Goal: Task Accomplishment & Management: Use online tool/utility

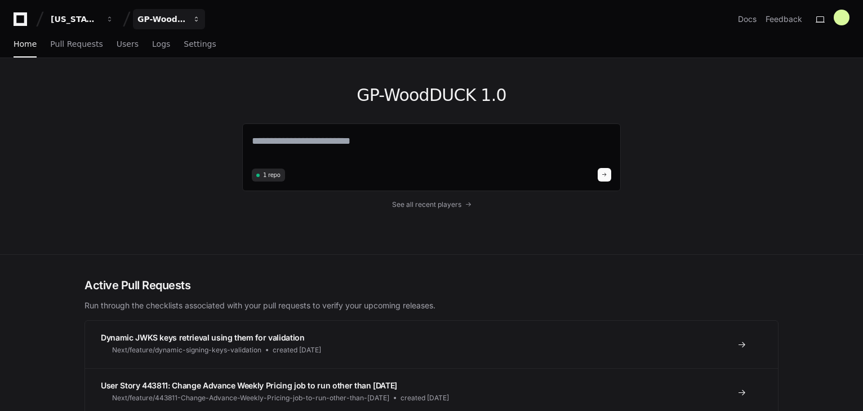
click at [99, 15] on div "GP-WoodDUCK 1.0" at bounding box center [75, 19] width 48 height 11
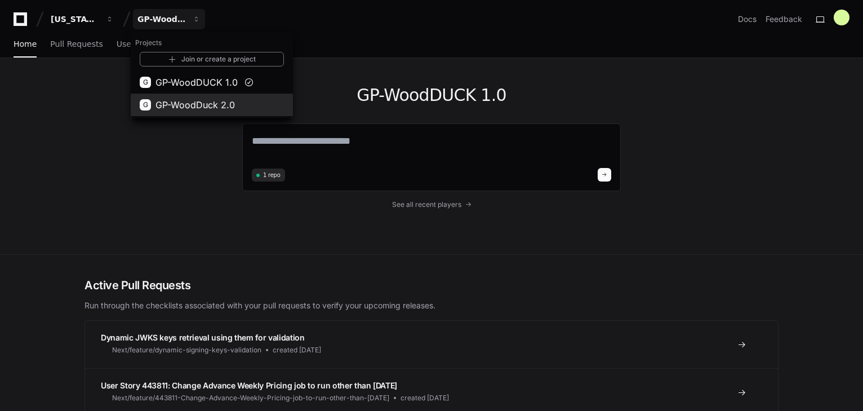
click at [188, 101] on span "GP-WoodDuck 2.0" at bounding box center [195, 105] width 79 height 14
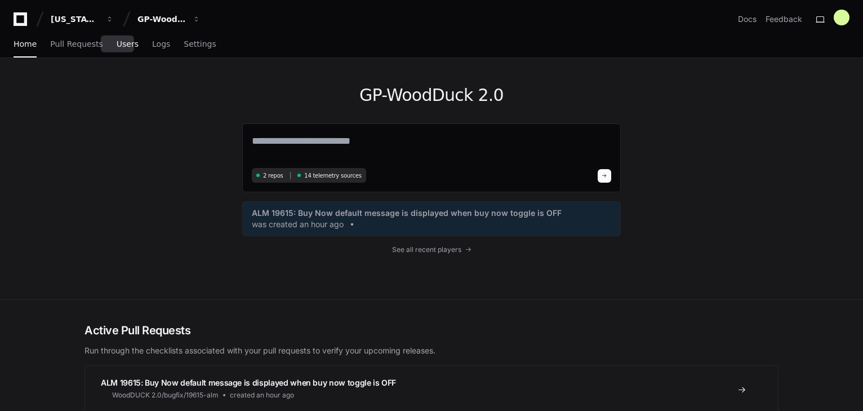
click at [117, 46] on span "Users" at bounding box center [128, 44] width 22 height 7
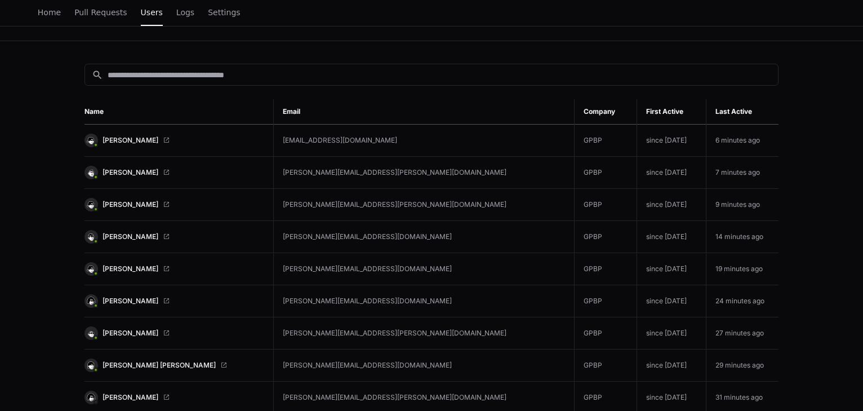
scroll to position [135, 0]
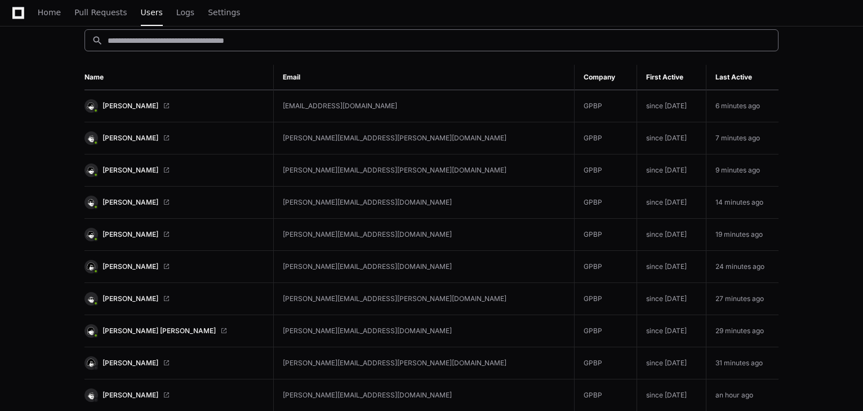
click at [151, 38] on input at bounding box center [440, 40] width 664 height 11
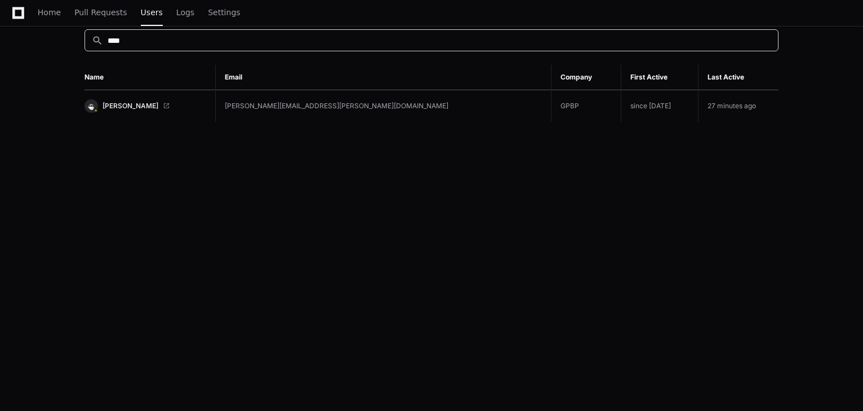
type input "****"
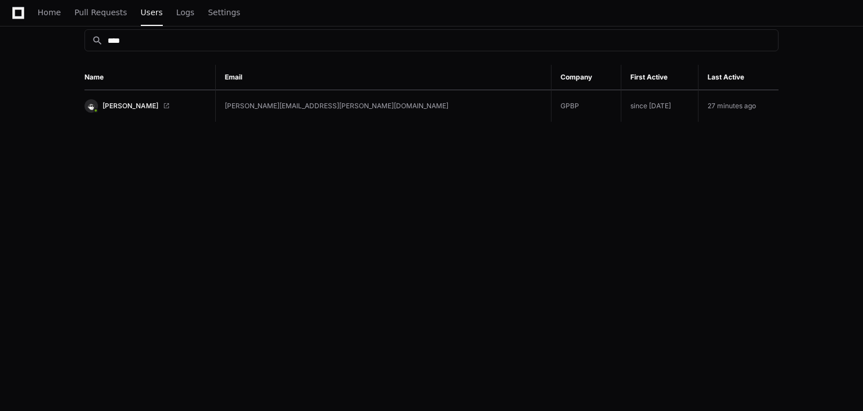
click at [163, 104] on span at bounding box center [166, 106] width 7 height 7
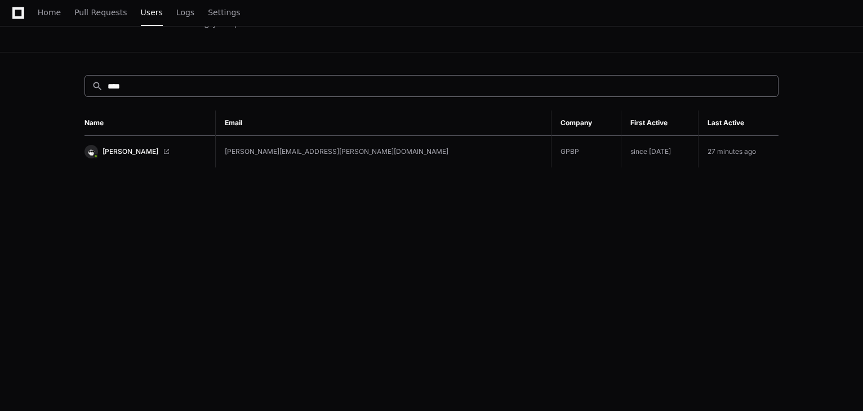
scroll to position [90, 0]
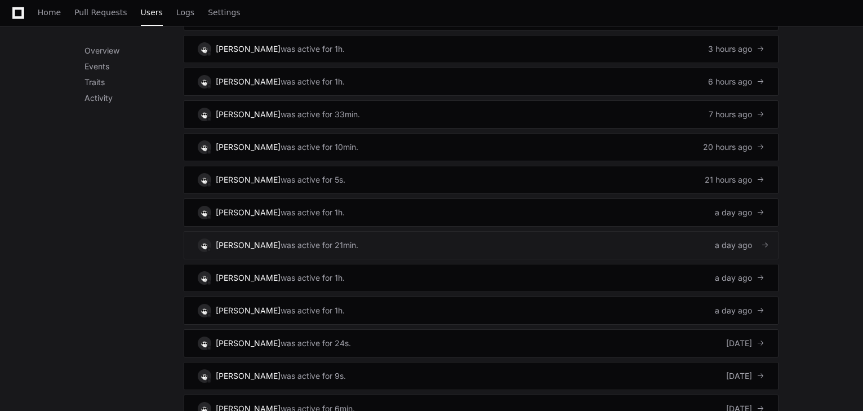
scroll to position [811, 0]
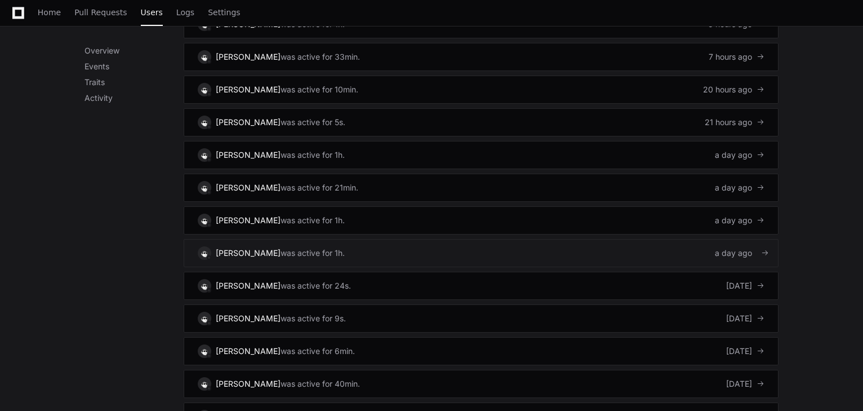
click at [261, 247] on div "[PERSON_NAME]" at bounding box center [248, 252] width 65 height 11
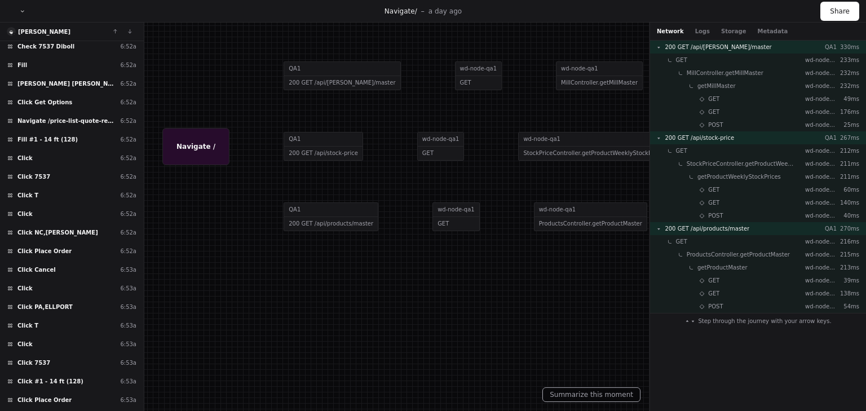
scroll to position [496, 0]
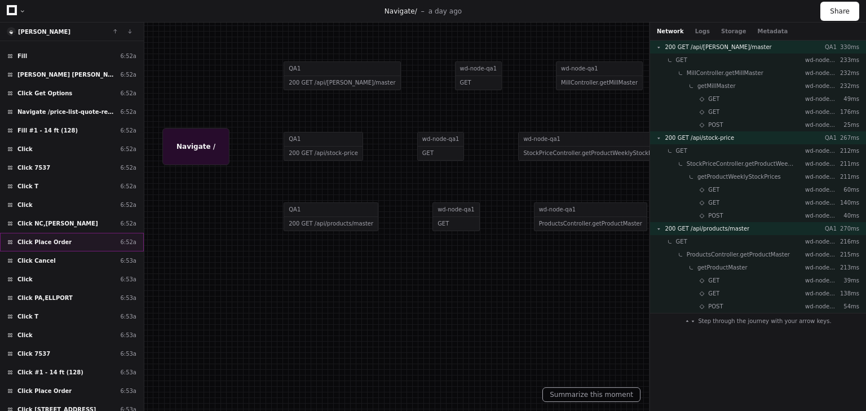
click at [50, 238] on span "Click Place Order" at bounding box center [44, 242] width 54 height 8
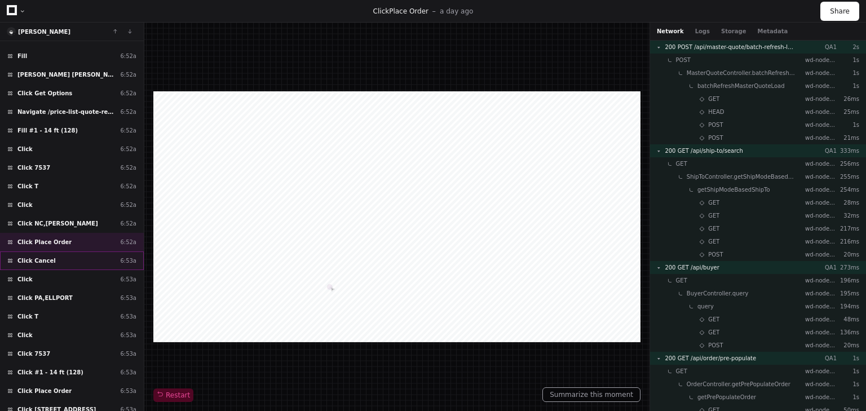
click at [41, 256] on span "Click Cancel" at bounding box center [36, 260] width 38 height 8
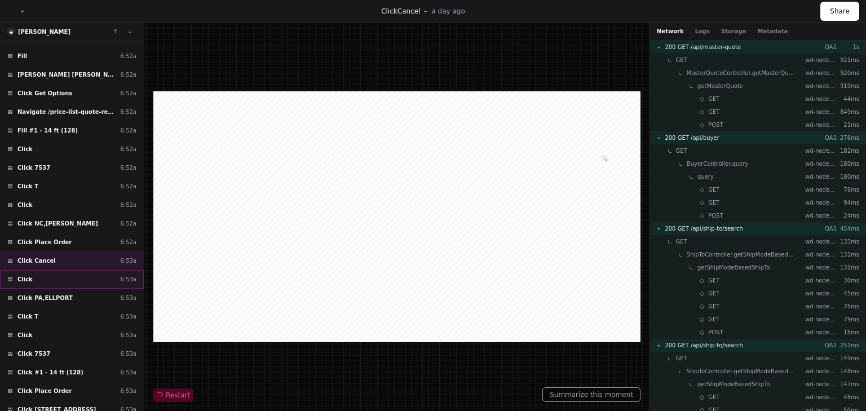
scroll to position [541, 0]
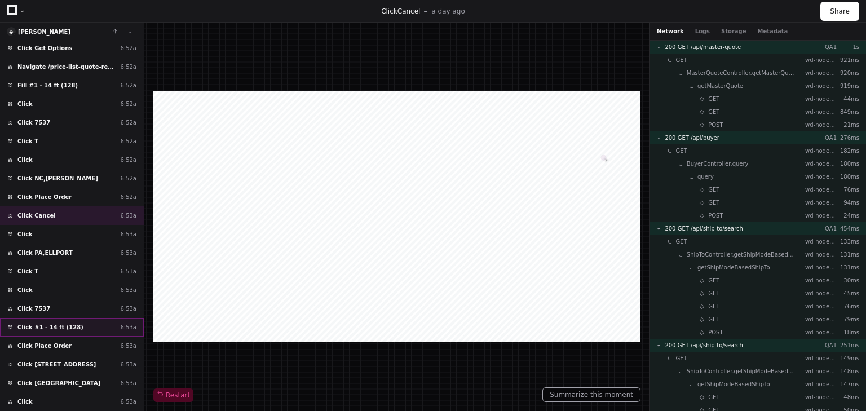
click at [45, 323] on span "Click #1 - 14 ft (128)" at bounding box center [50, 327] width 66 height 8
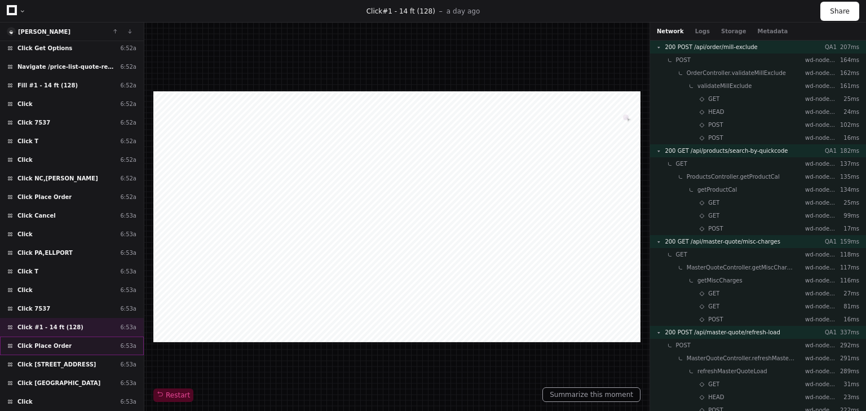
click at [43, 341] on span "Click Place Order" at bounding box center [44, 345] width 54 height 8
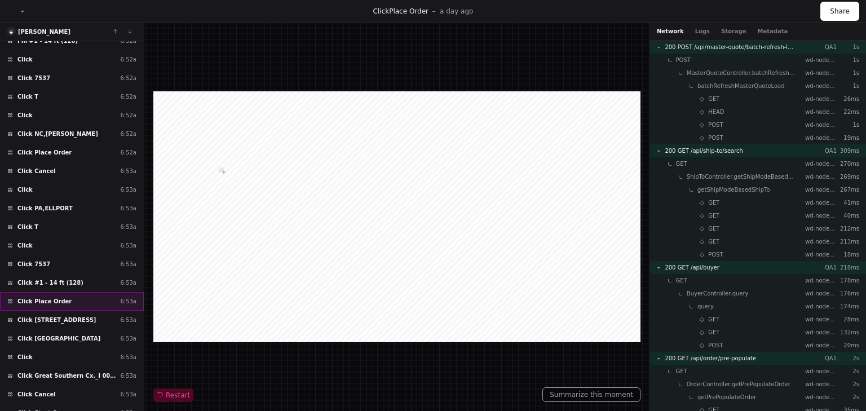
scroll to position [586, 0]
click at [41, 296] on span "Click Place Order" at bounding box center [44, 300] width 54 height 8
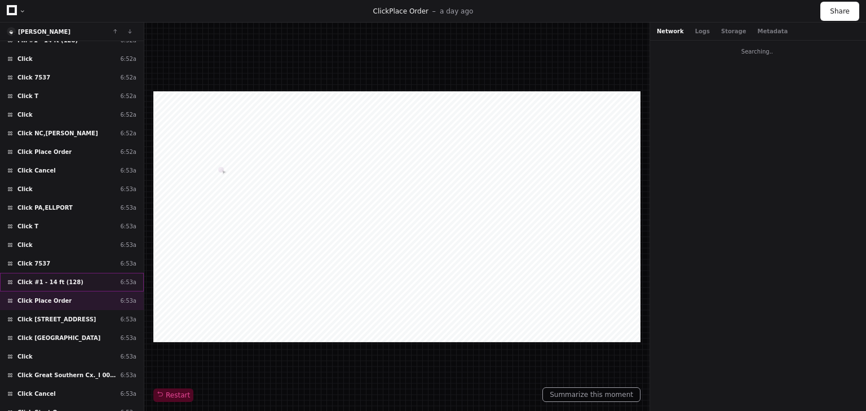
click at [43, 278] on span "Click #1 - 14 ft (128)" at bounding box center [50, 282] width 66 height 8
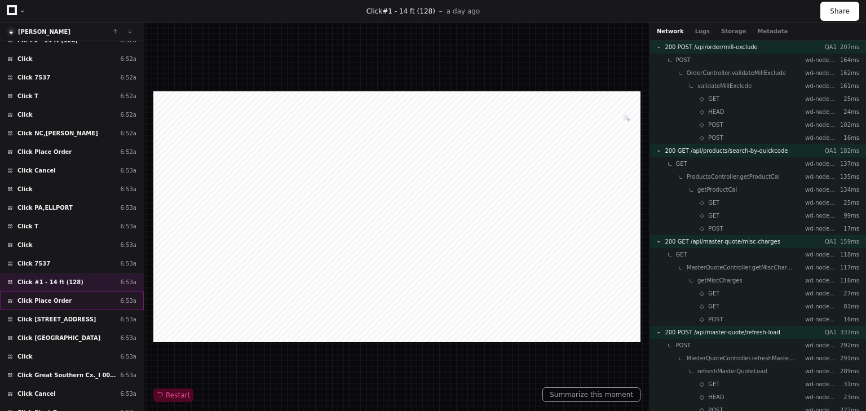
click at [42, 296] on span "Click Place Order" at bounding box center [44, 300] width 54 height 8
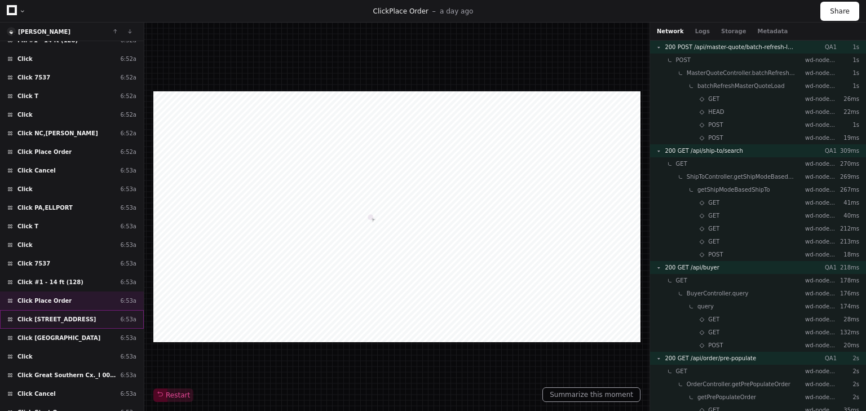
click at [38, 315] on span "Click [STREET_ADDRESS]" at bounding box center [56, 319] width 78 height 8
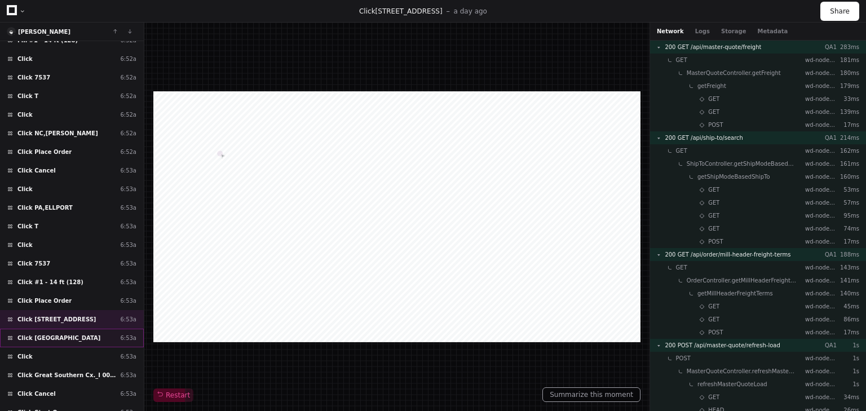
click at [44, 334] on span "Click [GEOGRAPHIC_DATA]" at bounding box center [58, 338] width 83 height 8
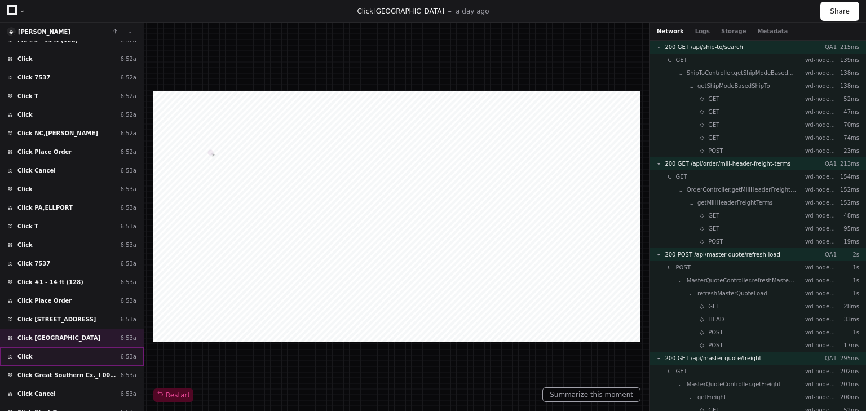
click at [35, 347] on div "Click ​ 6:53a" at bounding box center [72, 356] width 144 height 19
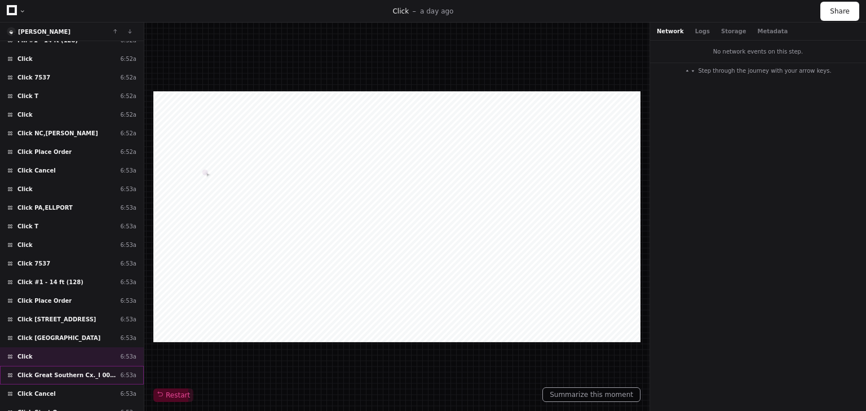
click at [36, 371] on span "Click Great Southern Cx._I 0017" at bounding box center [66, 375] width 98 height 8
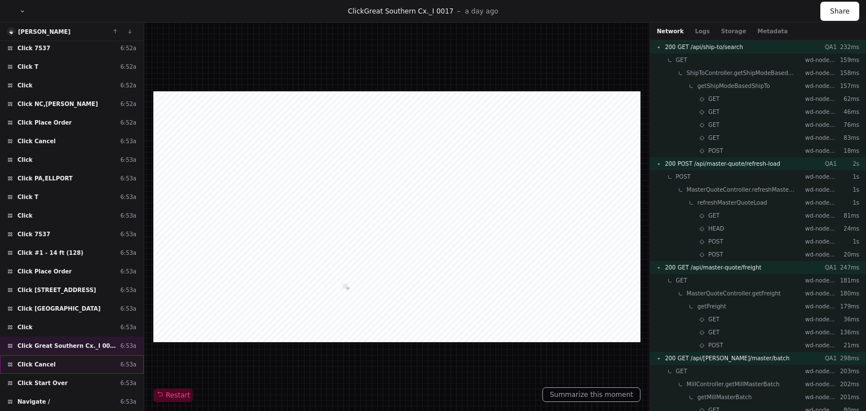
scroll to position [631, 0]
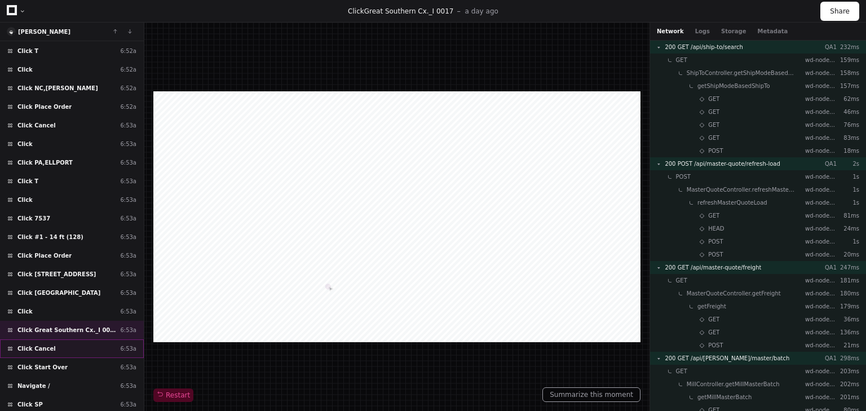
click at [37, 344] on span "Click Cancel" at bounding box center [36, 348] width 38 height 8
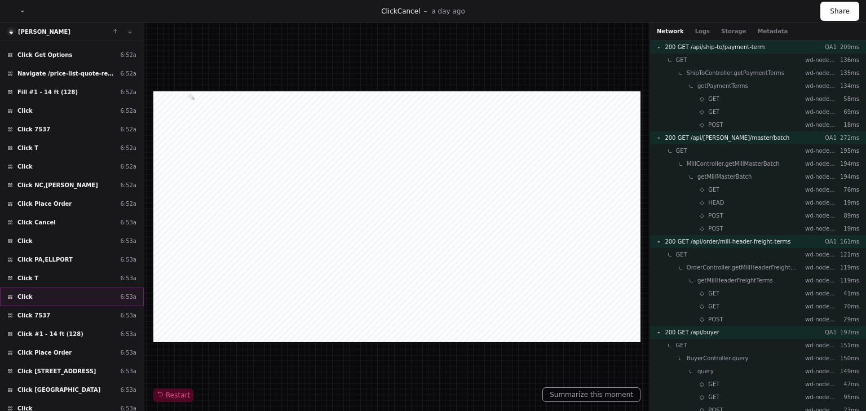
scroll to position [425, 0]
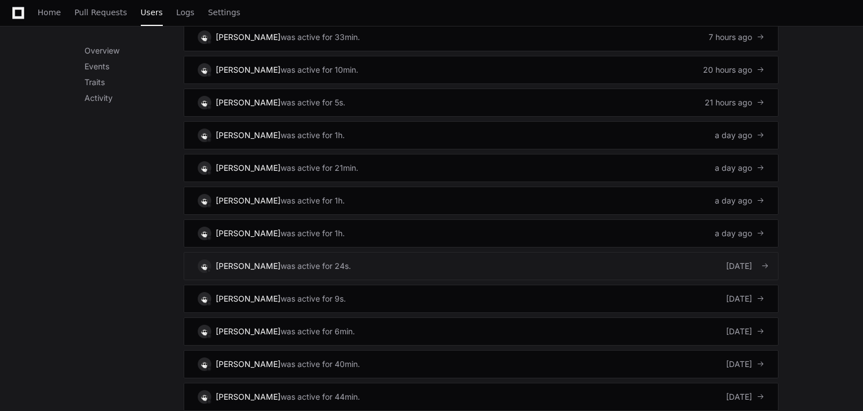
scroll to position [803, 0]
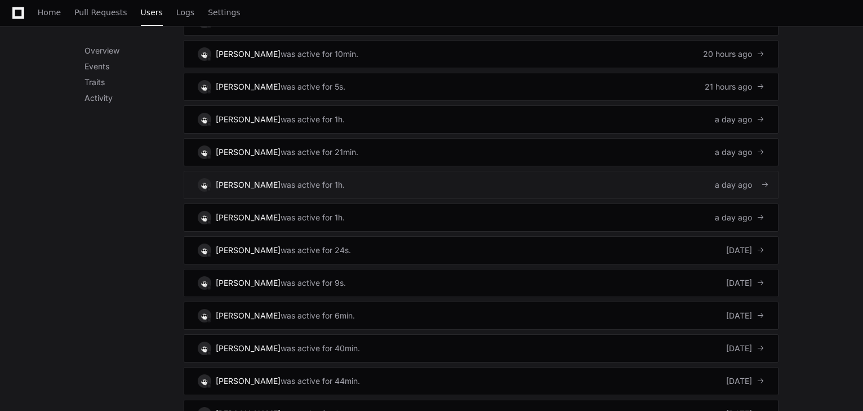
click at [285, 179] on div "was active for 1h." at bounding box center [313, 184] width 64 height 11
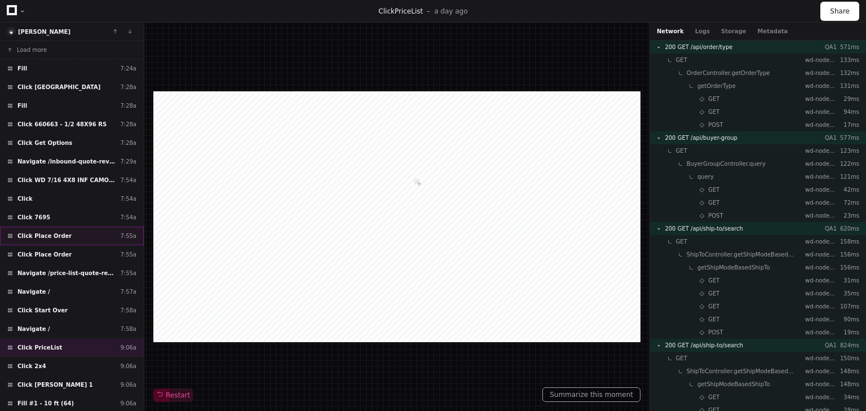
click at [43, 234] on span "Click Place Order" at bounding box center [44, 236] width 54 height 8
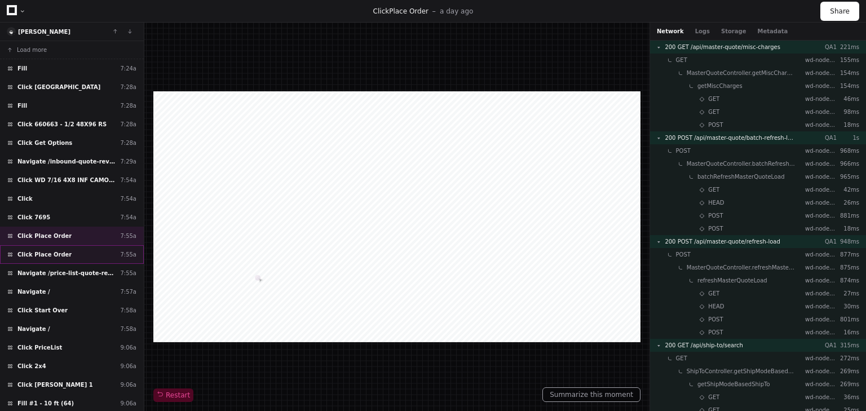
click at [50, 250] on span "Click Place Order" at bounding box center [44, 254] width 54 height 8
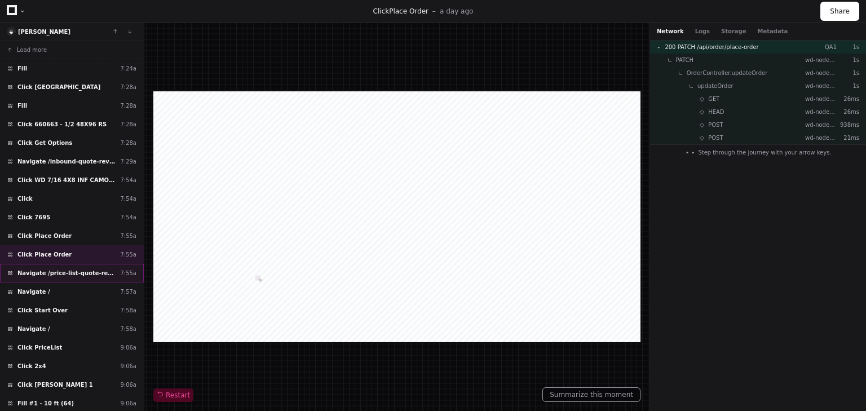
click at [55, 273] on span "Navigate /price-list-quote-review" at bounding box center [66, 273] width 98 height 8
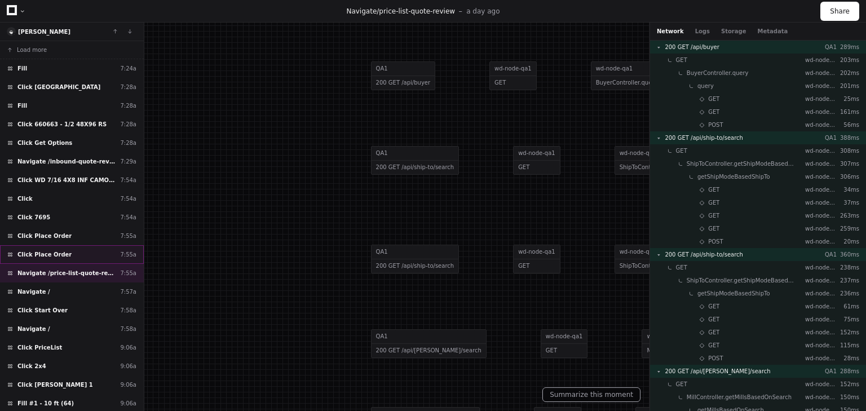
click at [46, 250] on span "Click Place Order" at bounding box center [44, 254] width 54 height 8
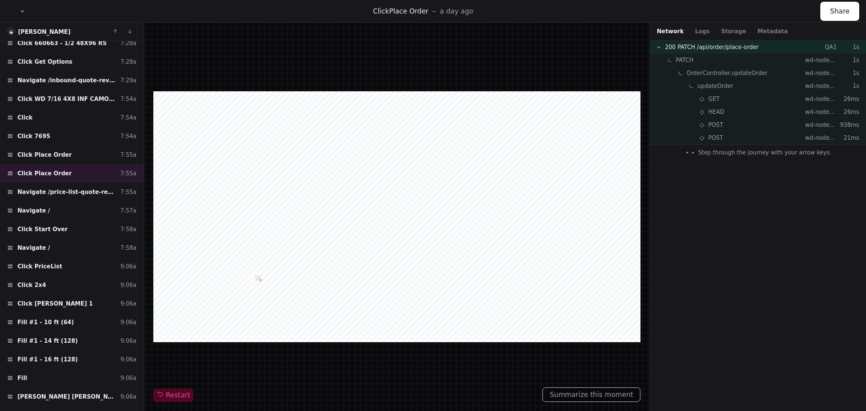
scroll to position [361, 0]
click at [51, 150] on span "Click Place Order" at bounding box center [44, 154] width 54 height 8
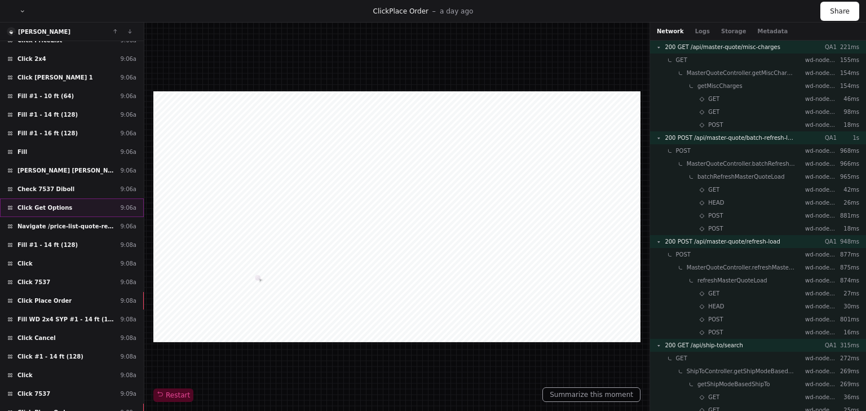
scroll to position [631, 0]
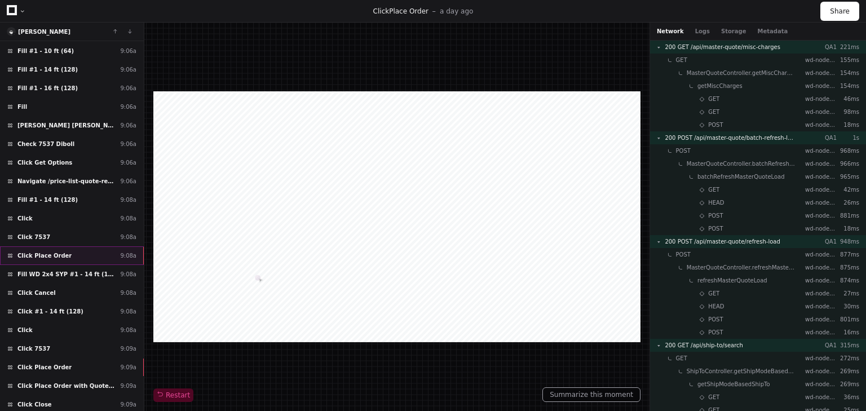
click at [68, 246] on div "Click Place Order 9:08a" at bounding box center [72, 255] width 144 height 19
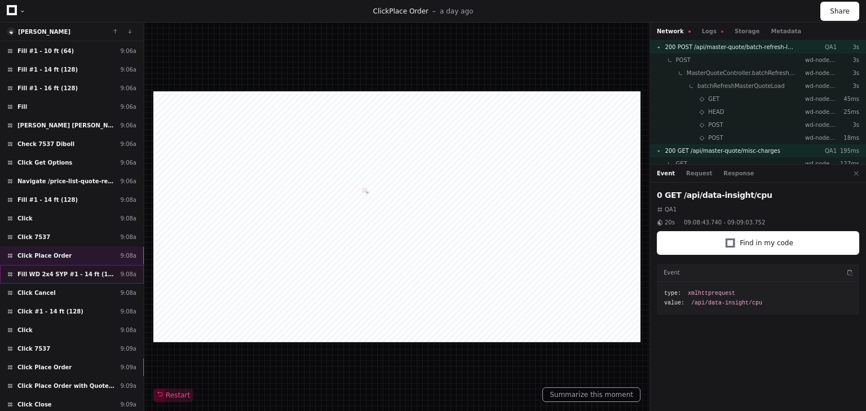
click at [43, 270] on span "Fill WD 2x4 SYP #1 - 14 ft (128)" at bounding box center [66, 274] width 98 height 8
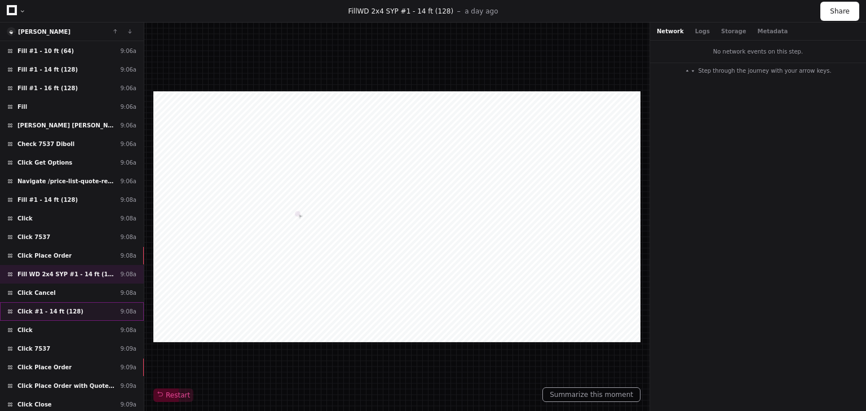
click at [42, 307] on span "Click #1 - 14 ft (128)" at bounding box center [50, 311] width 66 height 8
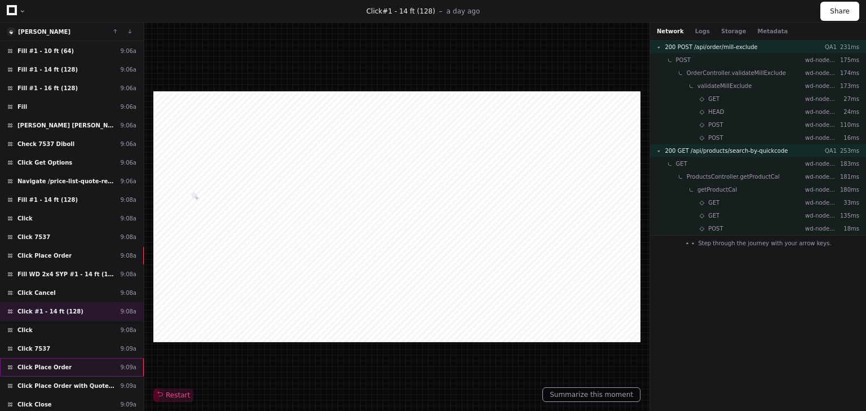
click at [37, 363] on span "Click Place Order" at bounding box center [44, 367] width 54 height 8
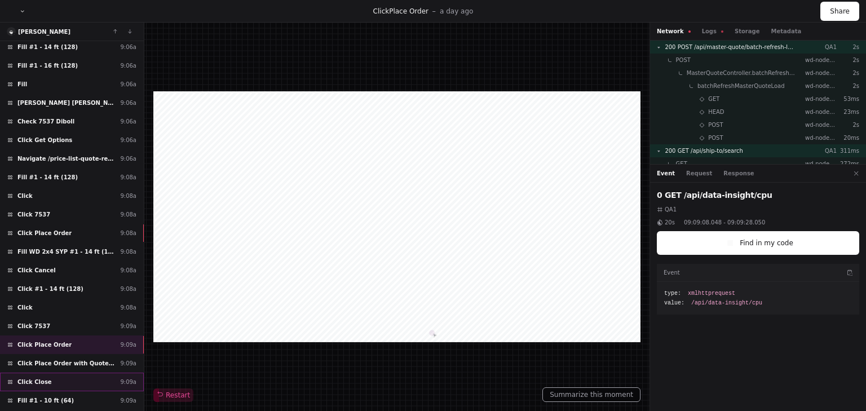
scroll to position [721, 0]
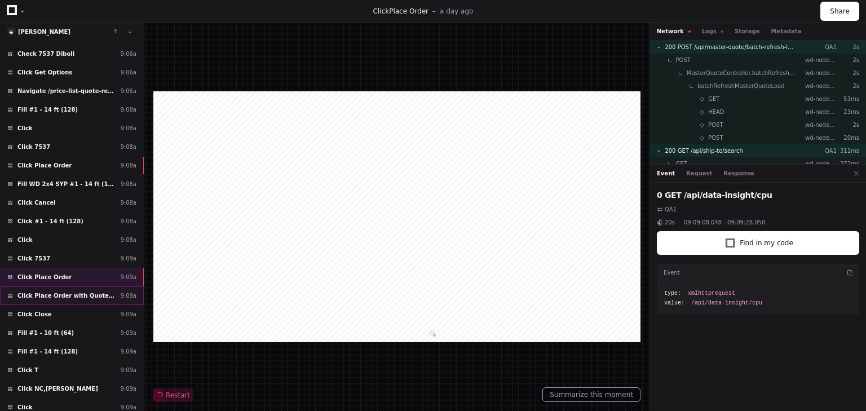
click at [59, 291] on span "Click Place Order with Quote Price" at bounding box center [66, 295] width 98 height 8
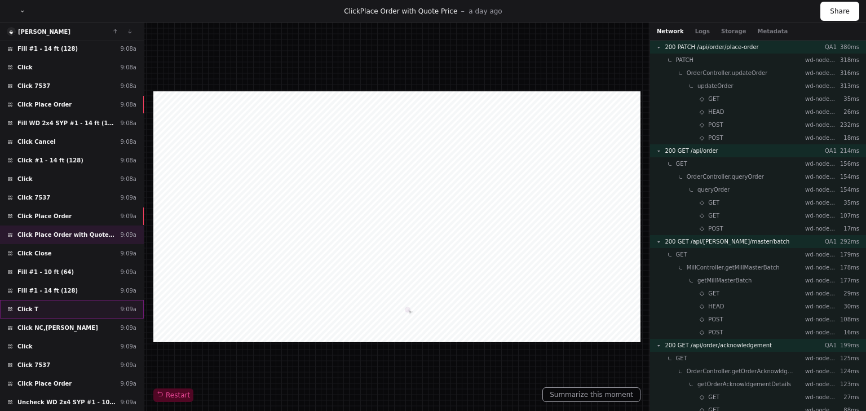
scroll to position [786, 0]
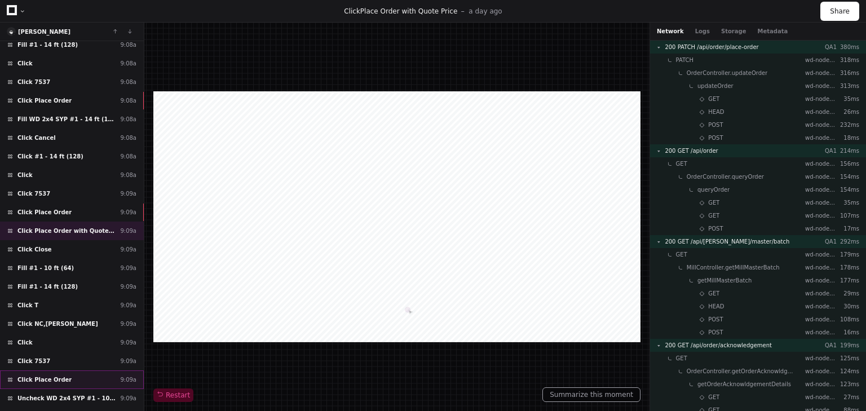
click at [46, 375] on span "Click Place Order" at bounding box center [44, 379] width 54 height 8
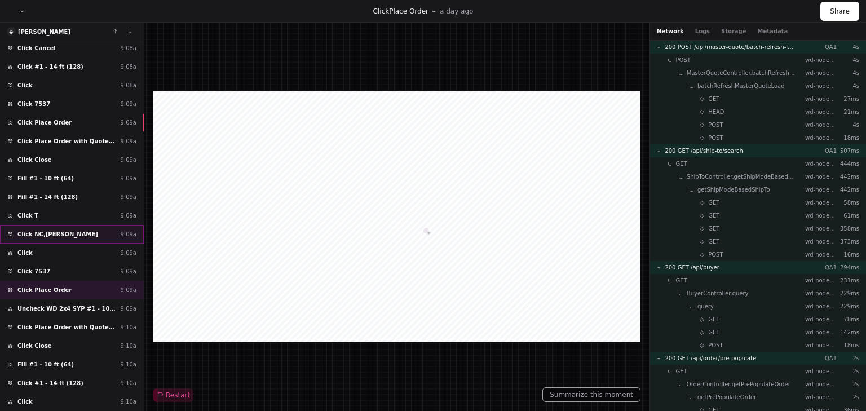
scroll to position [921, 0]
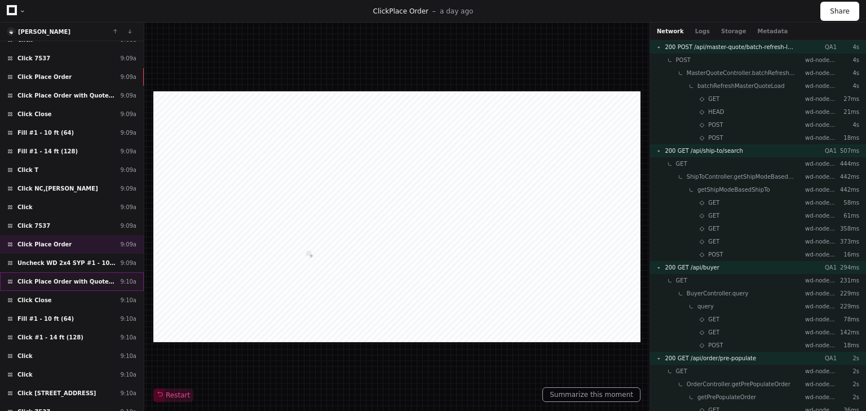
click at [52, 272] on div "Click Place Order with Quote Price 9:10a" at bounding box center [72, 281] width 144 height 19
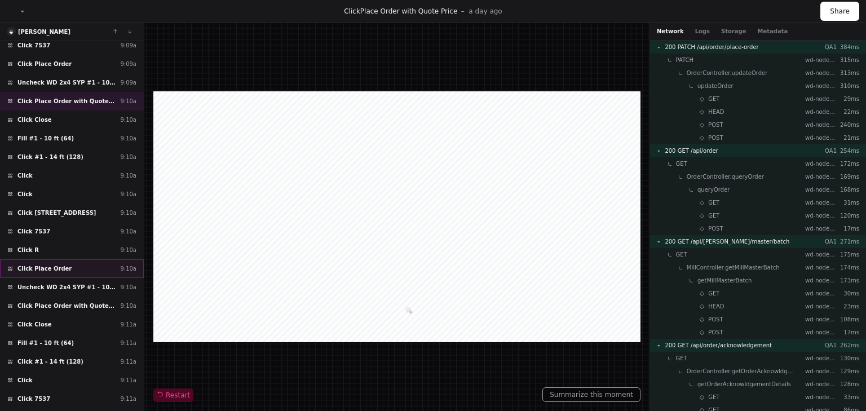
scroll to position [1147, 0]
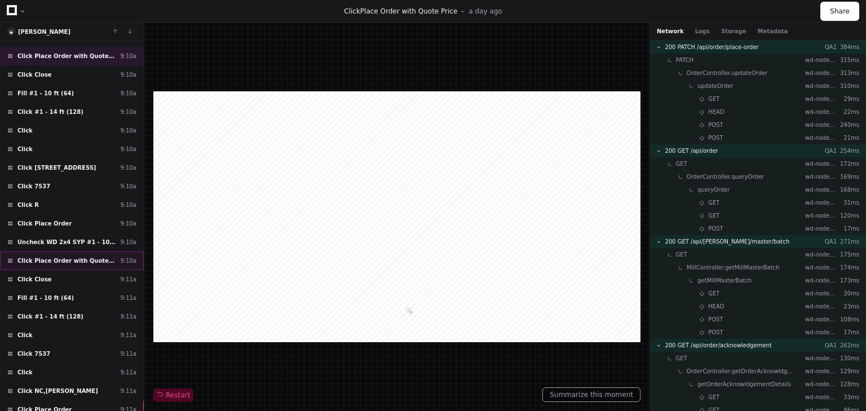
click at [48, 256] on span "Click Place Order with Quote Price" at bounding box center [66, 260] width 98 height 8
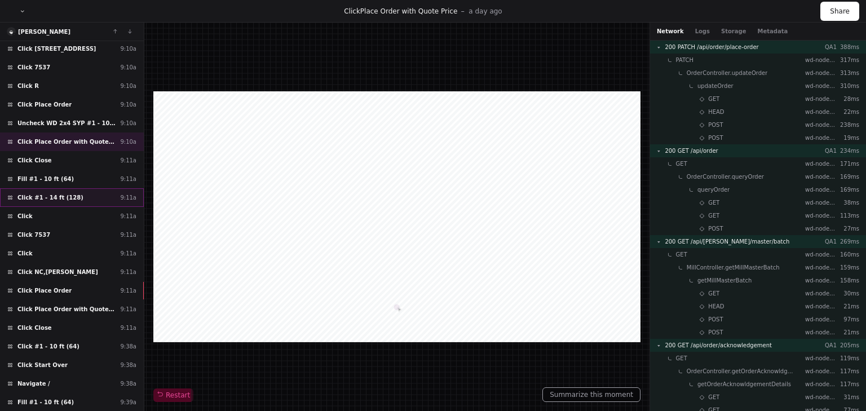
scroll to position [1282, 0]
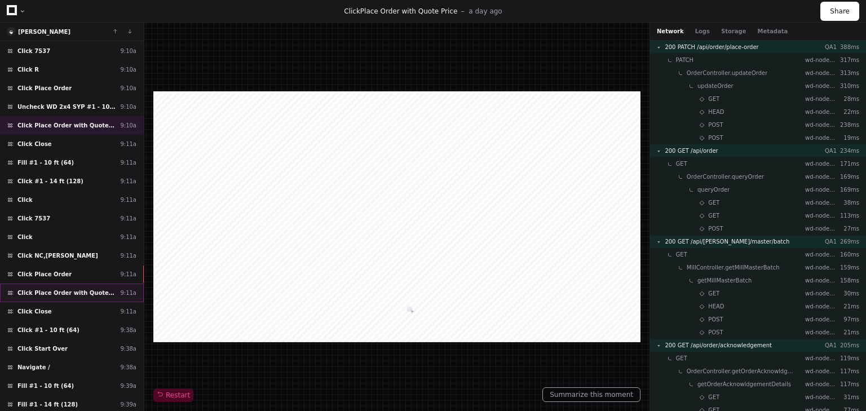
click at [76, 283] on div "Click Place Order with Quote Price 9:11a" at bounding box center [72, 292] width 144 height 19
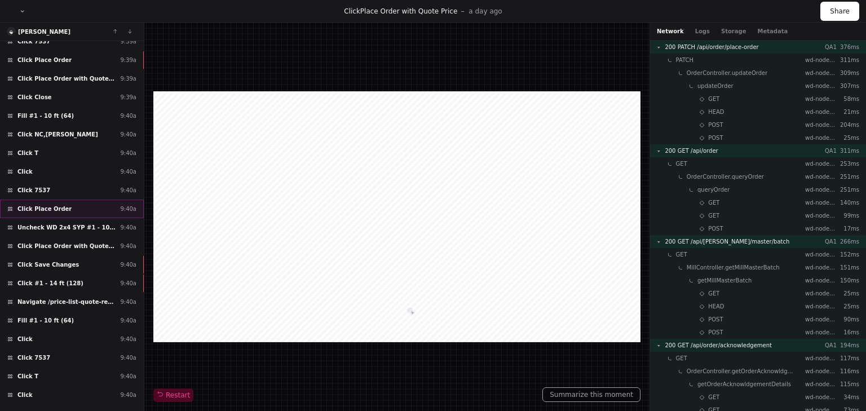
scroll to position [1838, 0]
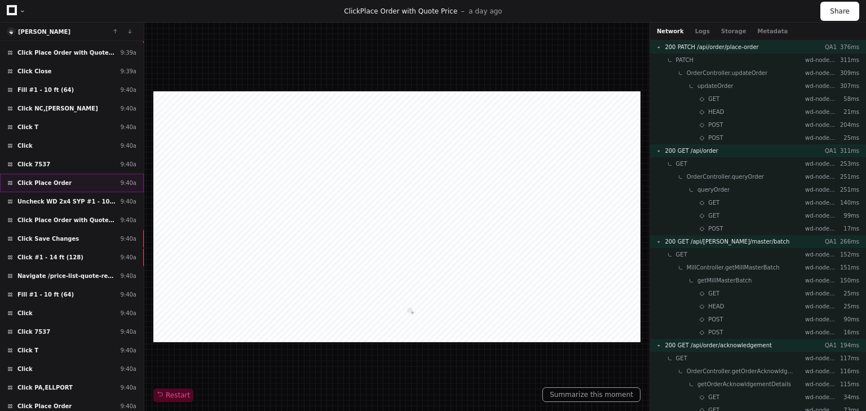
click at [36, 179] on span "Click Place Order" at bounding box center [44, 183] width 54 height 8
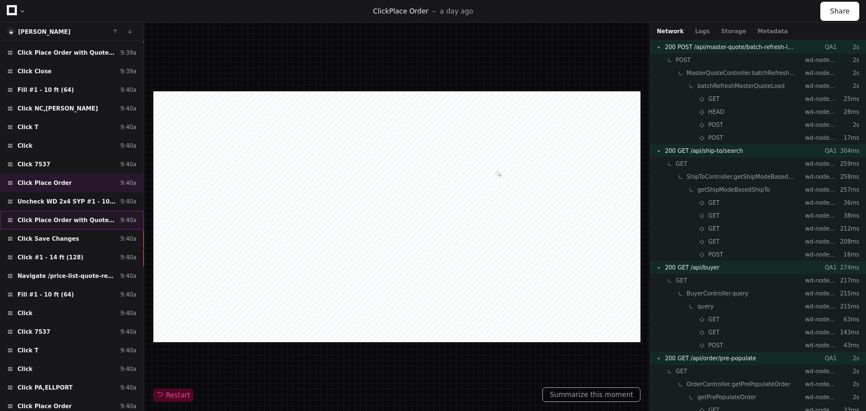
click at [57, 216] on span "Click Place Order with Quote Price" at bounding box center [66, 220] width 98 height 8
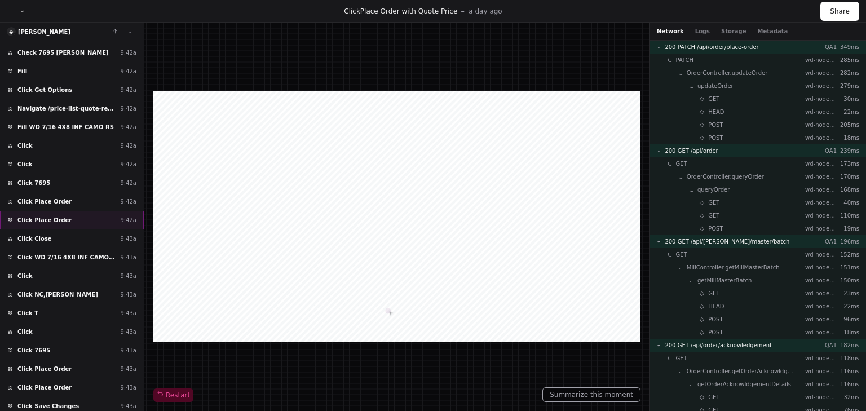
scroll to position [2805, 0]
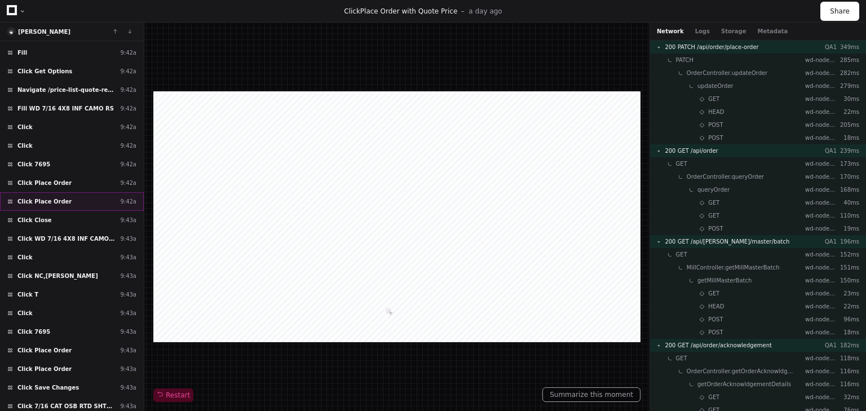
click at [47, 197] on span "Click Place Order" at bounding box center [44, 201] width 54 height 8
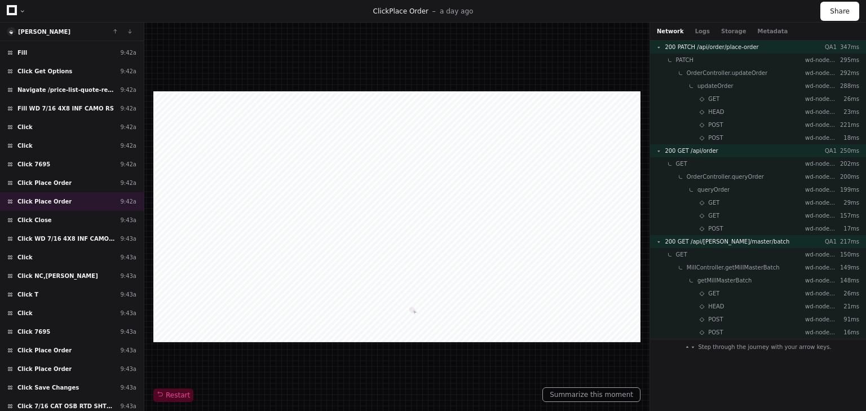
click at [569, 149] on div at bounding box center [396, 216] width 487 height 251
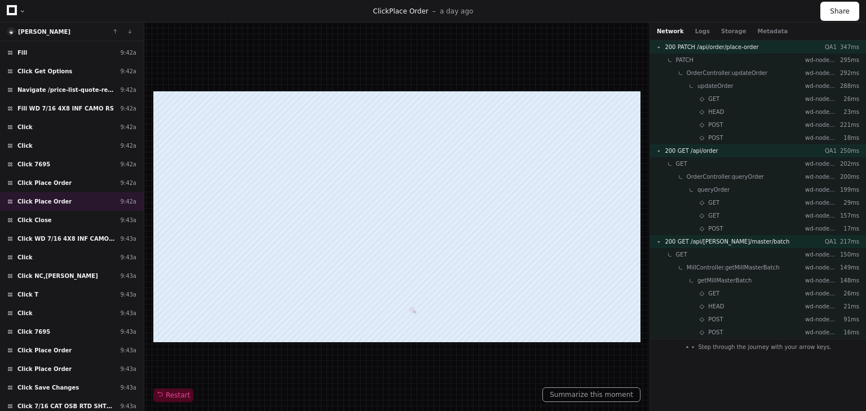
click at [569, 149] on div at bounding box center [396, 216] width 487 height 251
drag, startPoint x: 543, startPoint y: 151, endPoint x: 471, endPoint y: 189, distance: 81.2
click at [471, 189] on div at bounding box center [396, 216] width 487 height 251
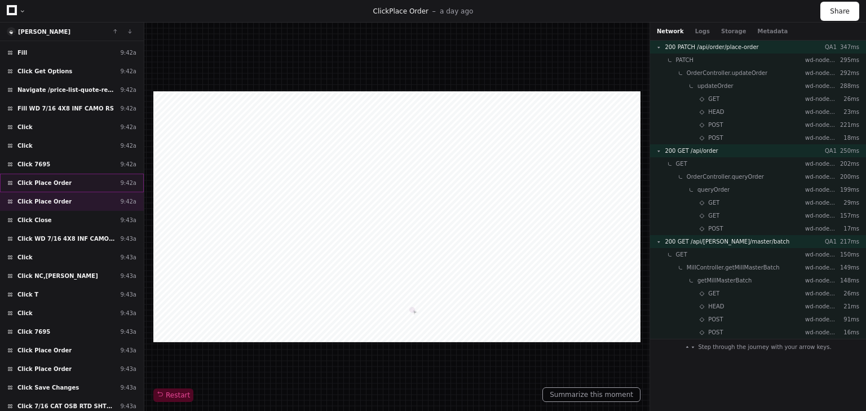
click at [39, 179] on span "Click Place Order" at bounding box center [44, 183] width 54 height 8
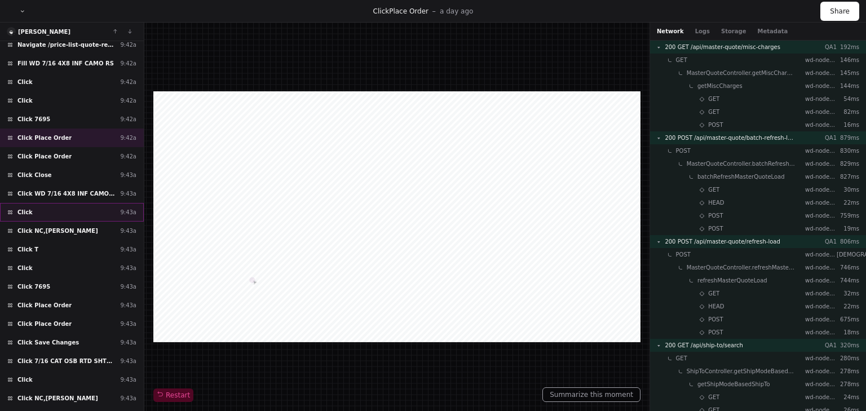
scroll to position [2895, 0]
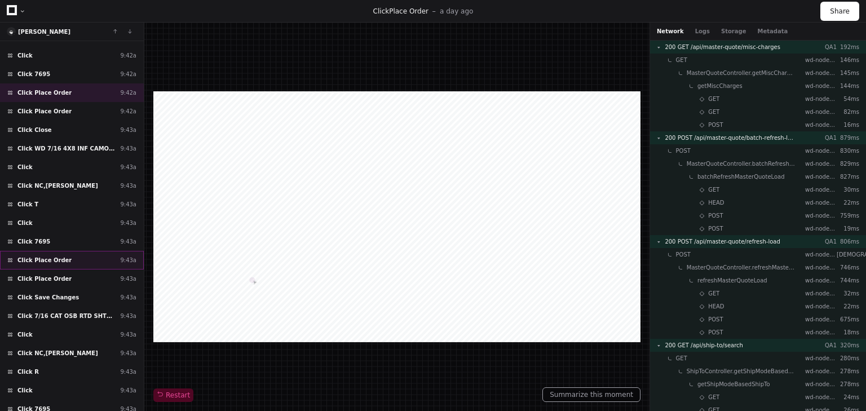
click at [45, 256] on span "Click Place Order" at bounding box center [44, 260] width 54 height 8
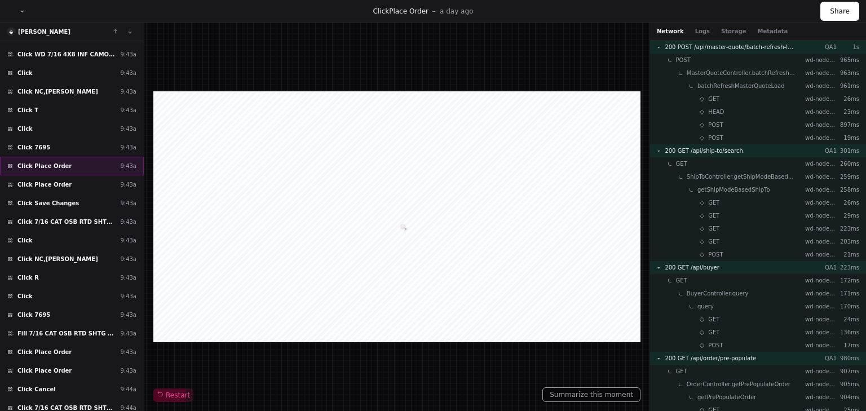
scroll to position [2991, 0]
click at [45, 347] on span "Click Place Order" at bounding box center [44, 351] width 54 height 8
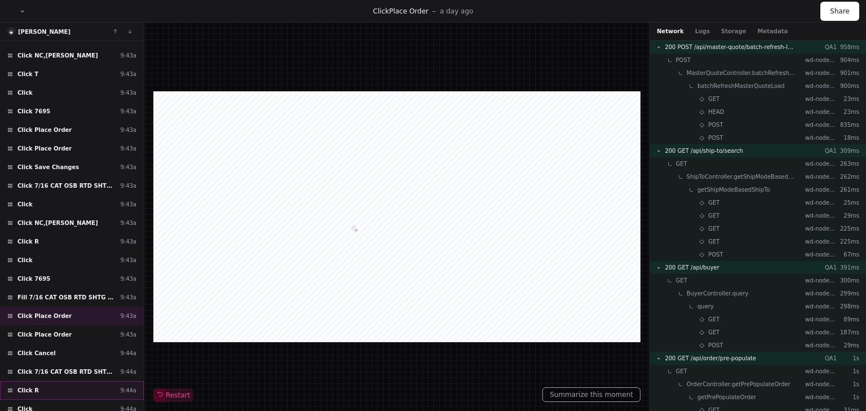
scroll to position [3081, 0]
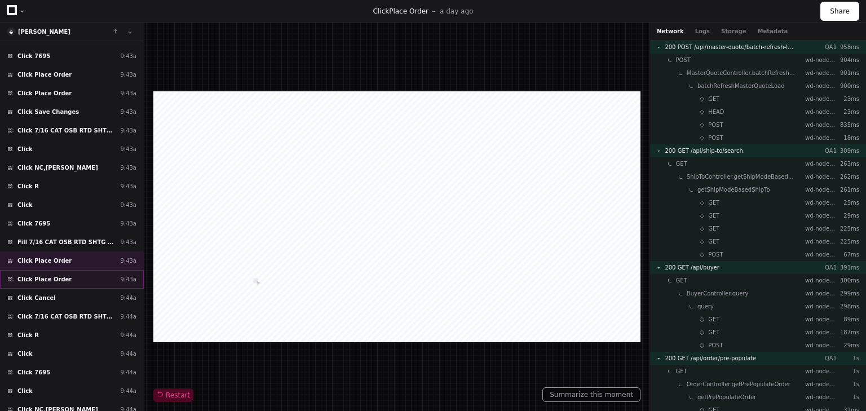
click at [55, 275] on span "Click Place Order" at bounding box center [44, 279] width 54 height 8
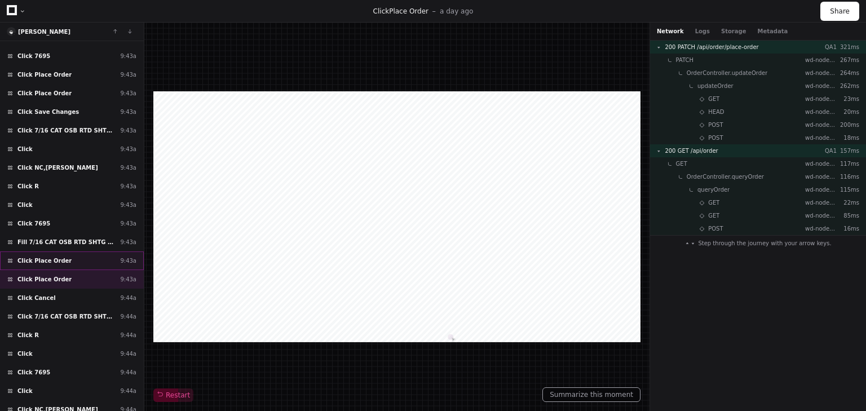
click at [52, 256] on span "Click Place Order" at bounding box center [44, 260] width 54 height 8
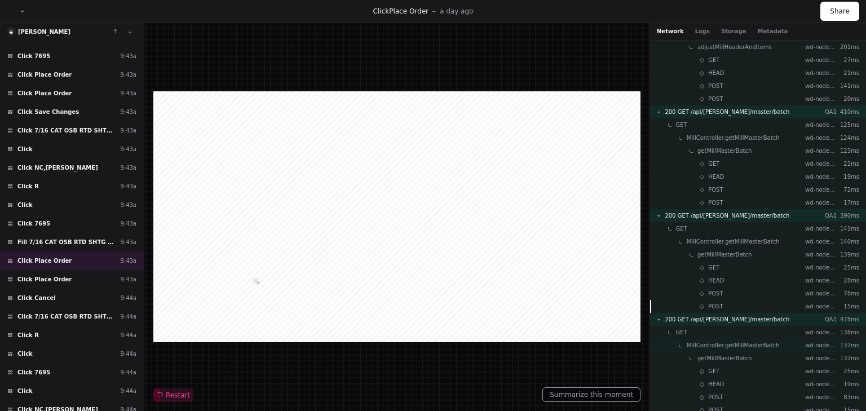
scroll to position [1301, 0]
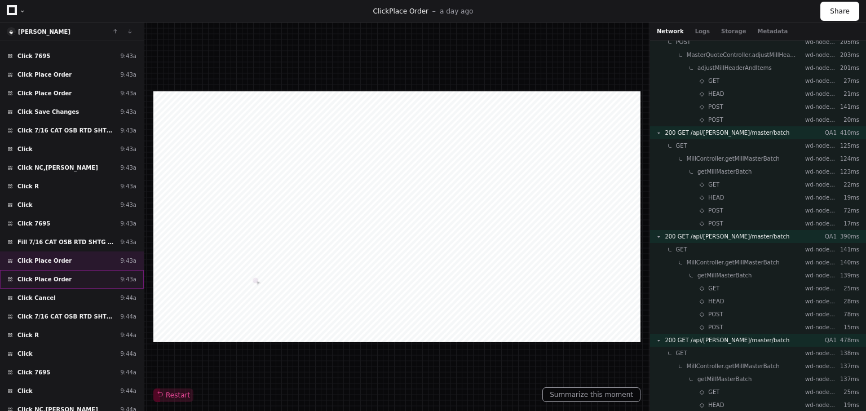
click at [45, 275] on span "Click Place Order" at bounding box center [44, 279] width 54 height 8
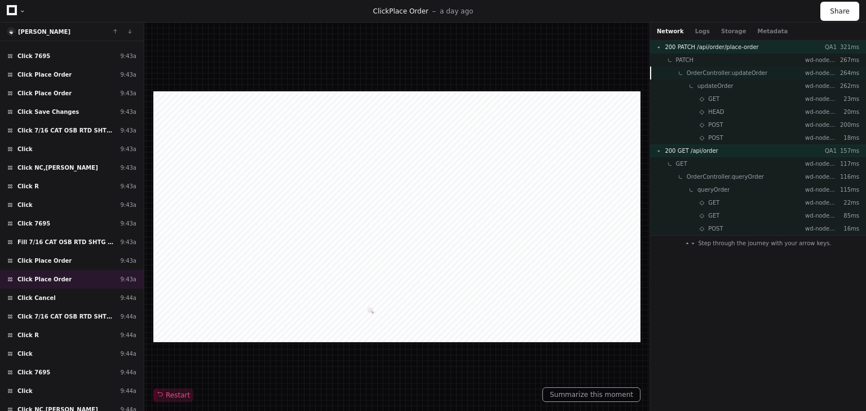
click at [716, 72] on span "OrderController.updateOrder" at bounding box center [726, 73] width 81 height 8
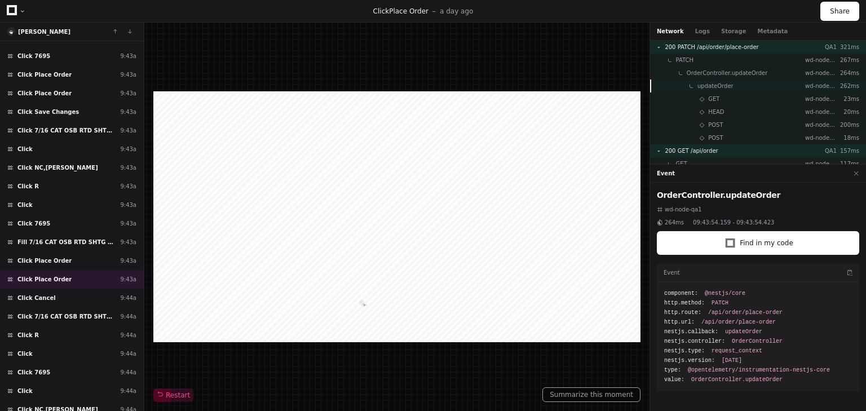
click at [713, 83] on span "updateOrder" at bounding box center [715, 86] width 36 height 8
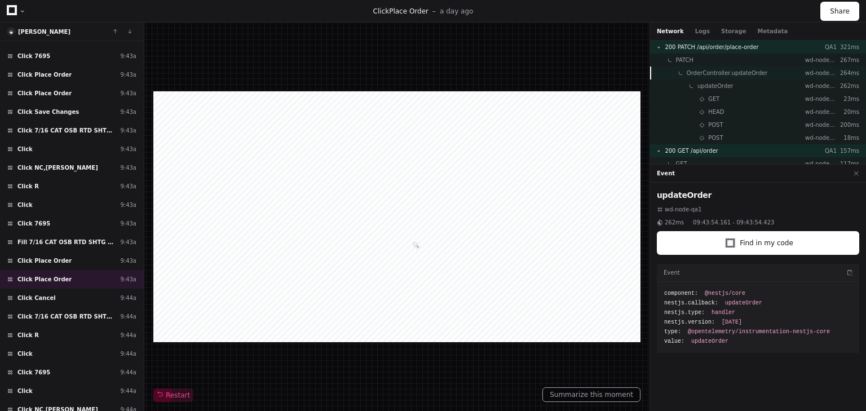
click at [715, 70] on span "OrderController.updateOrder" at bounding box center [726, 73] width 81 height 8
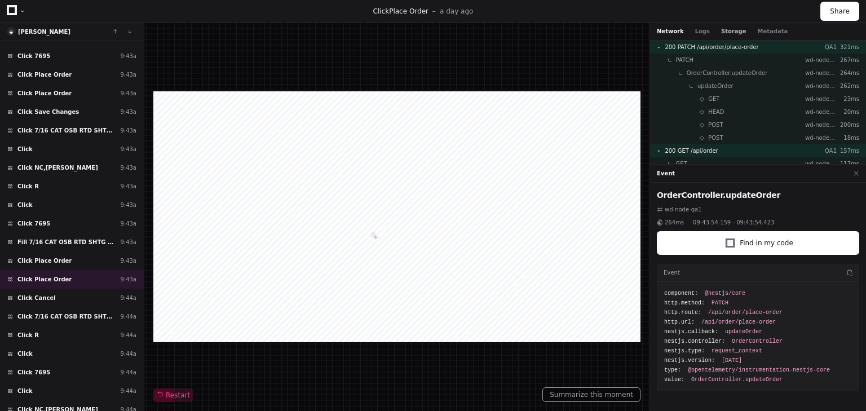
click at [725, 32] on button "Storage" at bounding box center [733, 31] width 25 height 8
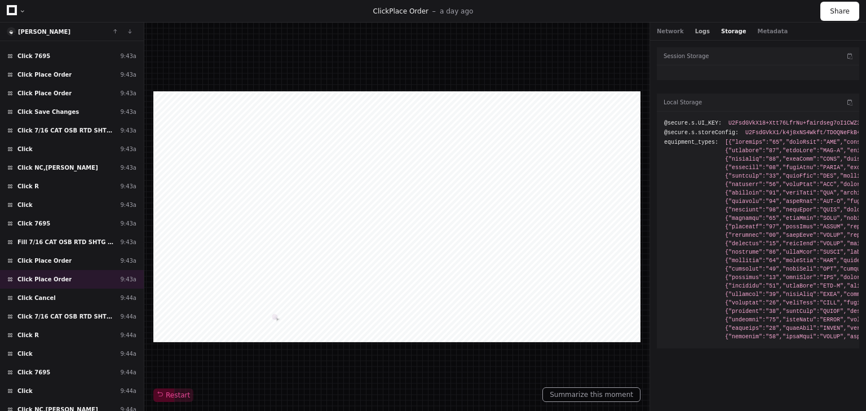
click at [697, 31] on button "Logs" at bounding box center [702, 31] width 15 height 8
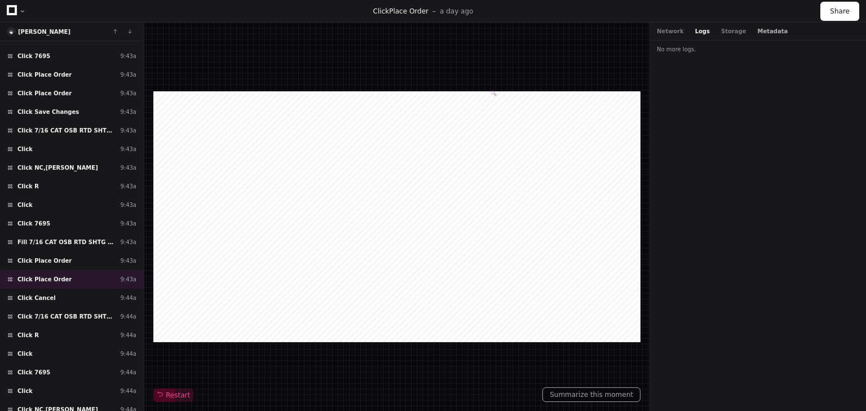
click at [757, 27] on button "Metadata" at bounding box center [772, 31] width 30 height 8
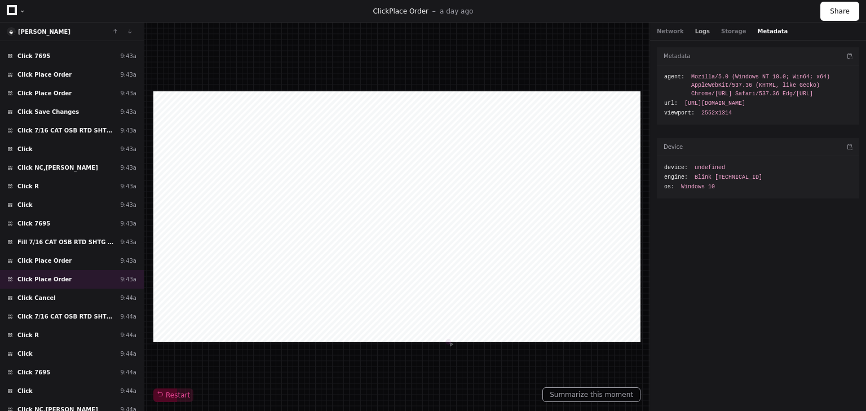
click at [695, 32] on button "Logs" at bounding box center [702, 31] width 15 height 8
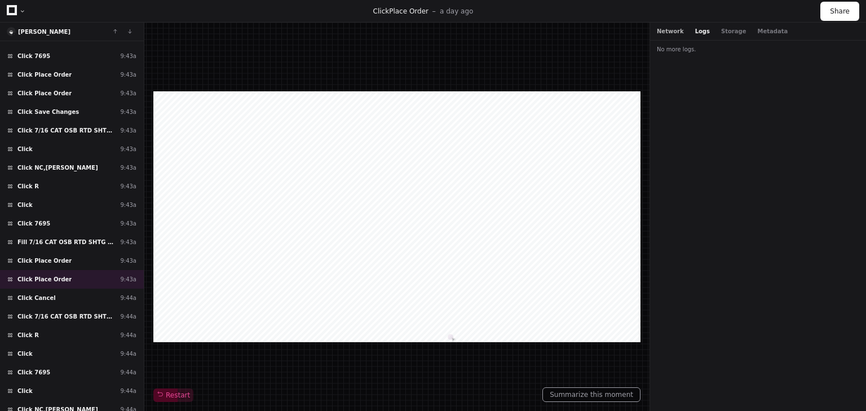
drag, startPoint x: 683, startPoint y: 32, endPoint x: 675, endPoint y: 33, distance: 8.0
click at [682, 32] on div "Network Logs Storage Metadata" at bounding box center [721, 31] width 131 height 8
click at [671, 33] on button "Network" at bounding box center [669, 31] width 27 height 8
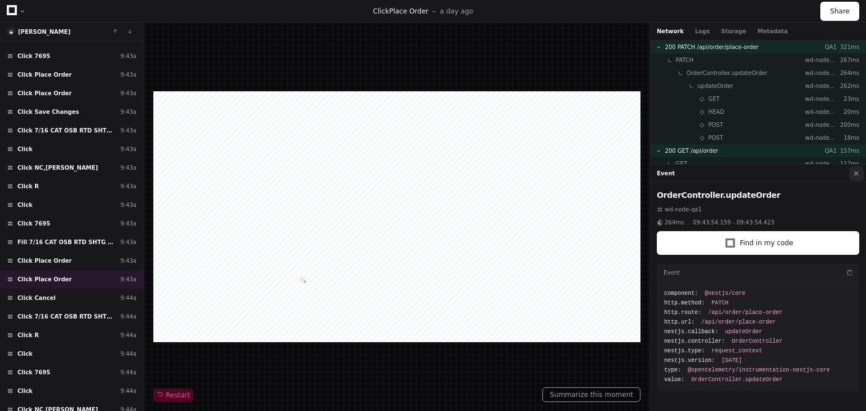
click at [855, 171] on button at bounding box center [856, 173] width 15 height 15
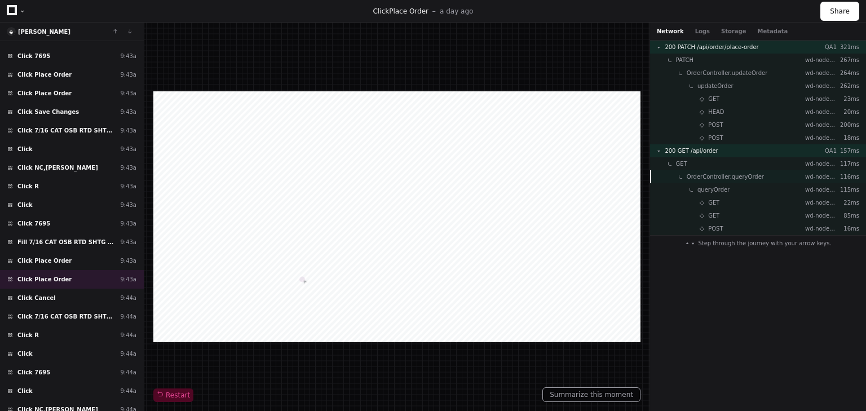
click at [699, 172] on span "OrderController.queryOrder" at bounding box center [724, 176] width 77 height 8
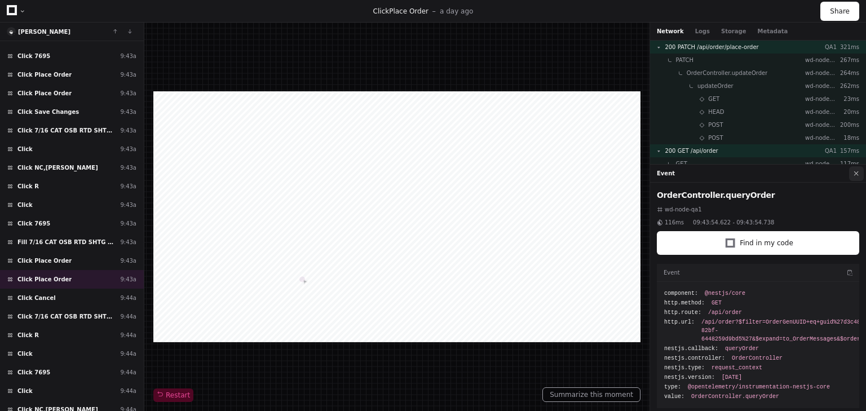
click at [857, 171] on button at bounding box center [856, 173] width 15 height 15
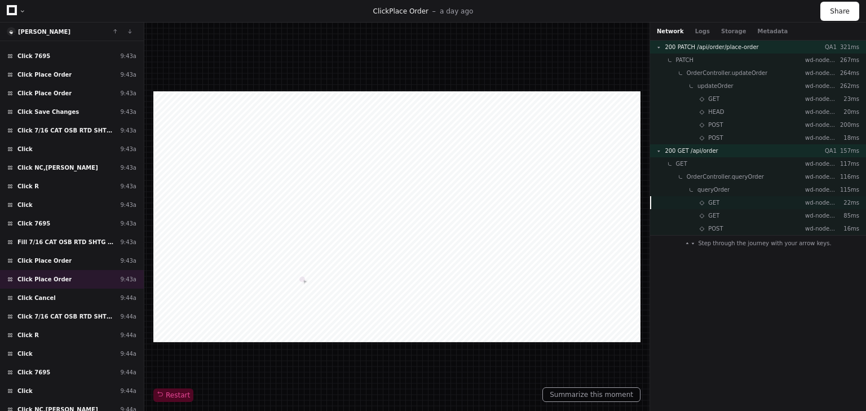
click at [724, 197] on div "GET wd-node-qa1 22ms" at bounding box center [758, 202] width 216 height 13
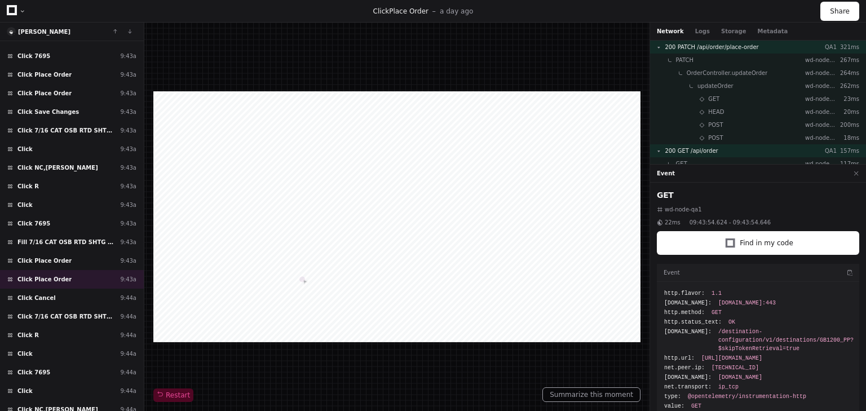
click at [857, 171] on button at bounding box center [856, 173] width 15 height 15
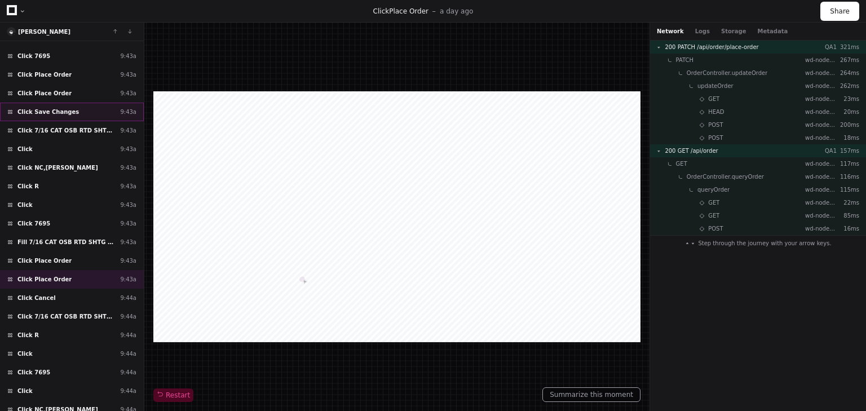
scroll to position [3036, 0]
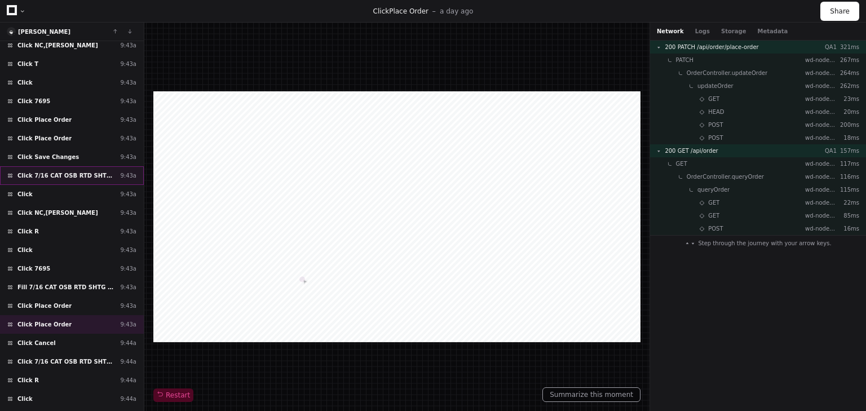
click at [52, 171] on span "Click 7/16 CAT OSB RTD SHTG EXP1 24/16 xxx SB" at bounding box center [66, 175] width 98 height 8
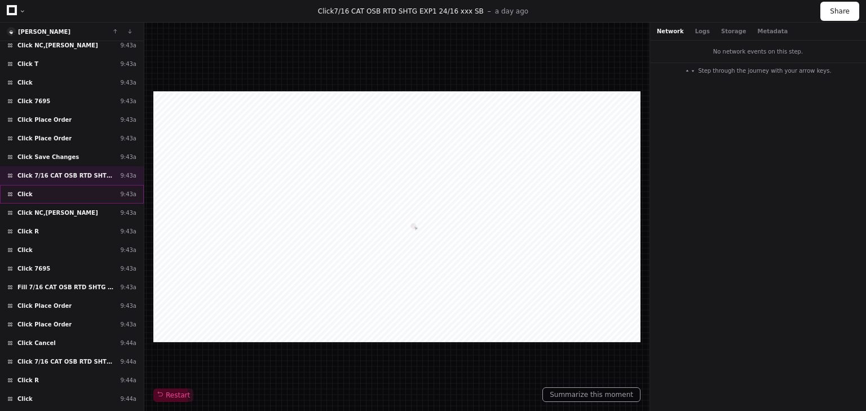
click at [32, 185] on div "Click ​ 9:43a" at bounding box center [72, 194] width 144 height 19
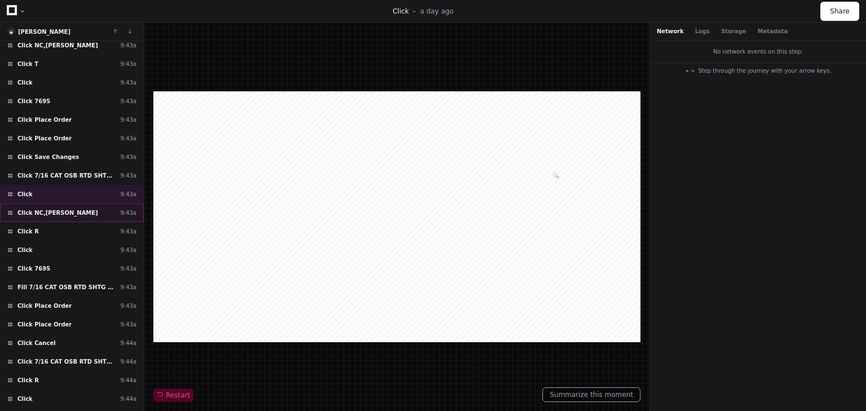
click at [34, 208] on span "Click NC,[PERSON_NAME]" at bounding box center [57, 212] width 81 height 8
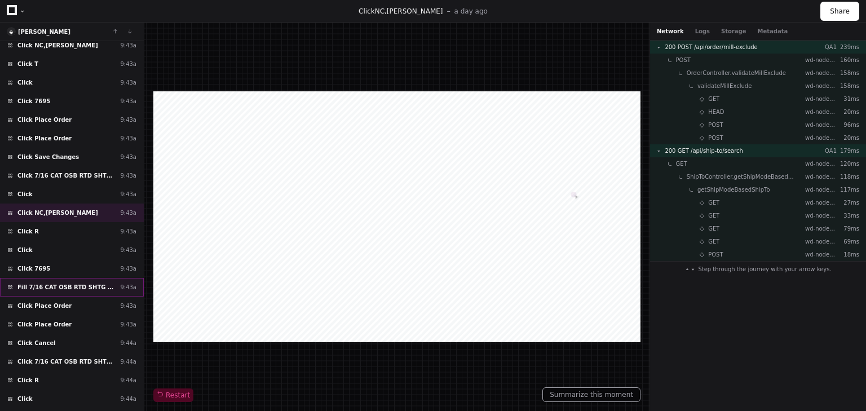
click at [61, 283] on span "Fill 7/16 CAT OSB RTD SHTG EXP1 24/16 xxx SB" at bounding box center [66, 287] width 98 height 8
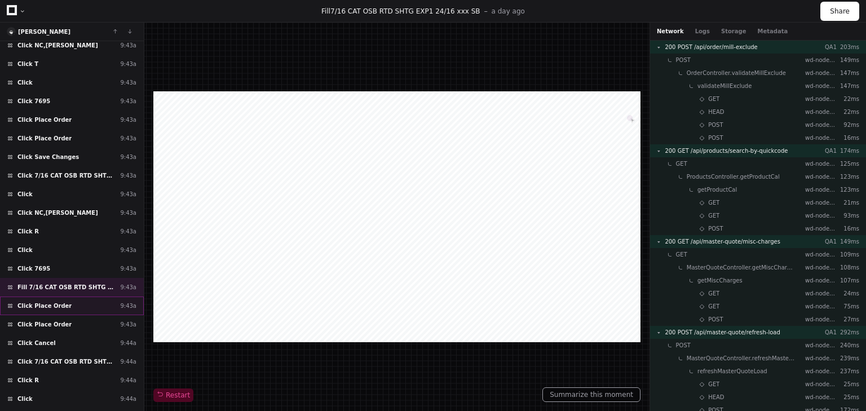
click at [50, 301] on span "Click Place Order" at bounding box center [44, 305] width 54 height 8
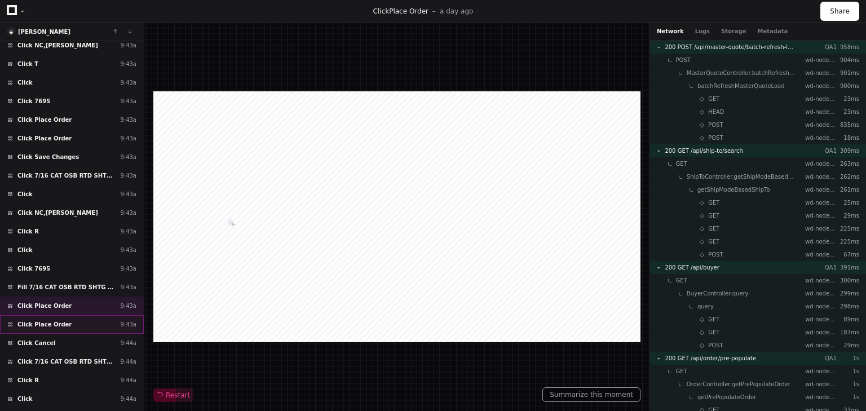
click at [45, 320] on span "Click Place Order" at bounding box center [44, 324] width 54 height 8
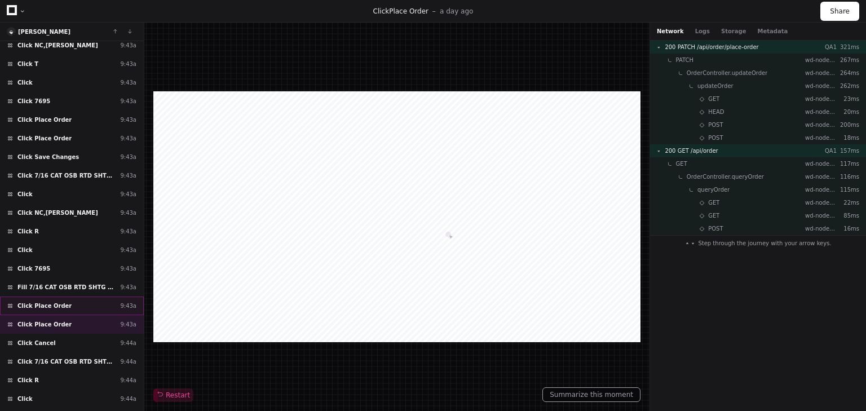
click at [50, 301] on span "Click Place Order" at bounding box center [44, 305] width 54 height 8
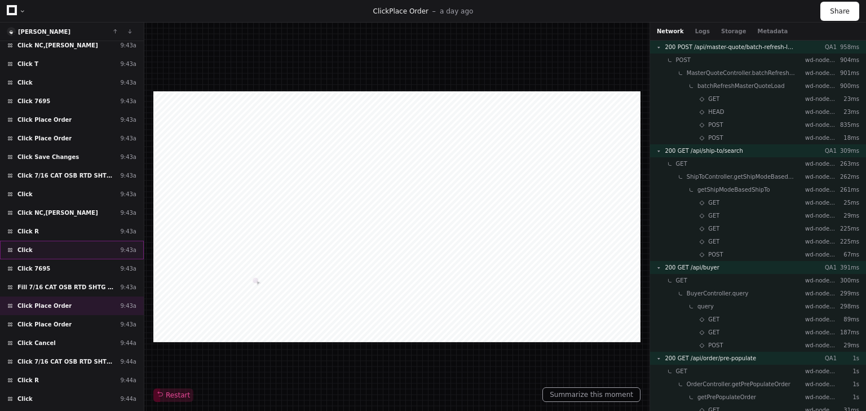
click at [36, 241] on div "Click ​ 9:43a" at bounding box center [72, 250] width 144 height 19
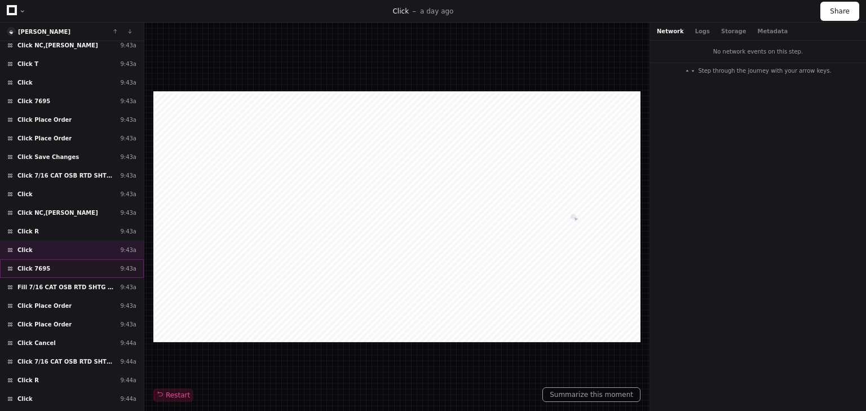
click at [47, 259] on div "Click 7695 9:43a" at bounding box center [72, 268] width 144 height 19
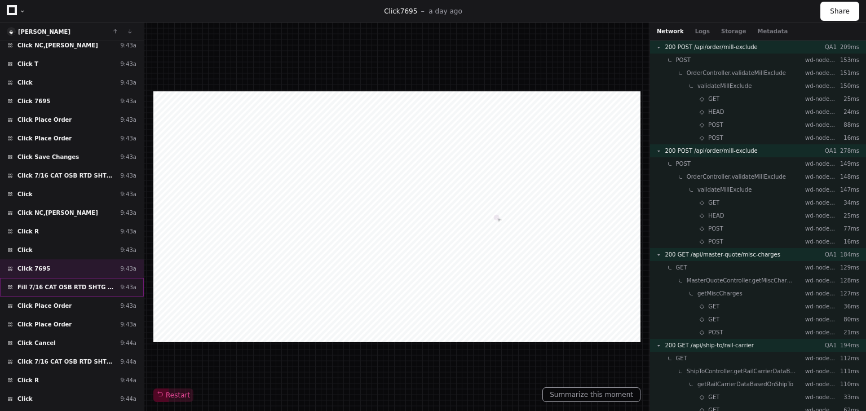
click at [51, 278] on div "Fill 7/16 CAT OSB RTD SHTG EXP1 24/16 xxx SB 9:43a" at bounding box center [72, 287] width 144 height 19
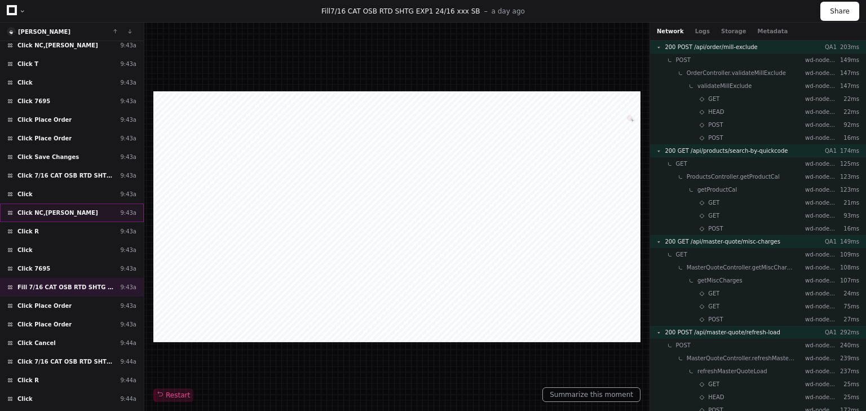
click at [37, 208] on span "Click NC,[PERSON_NAME]" at bounding box center [57, 212] width 81 height 8
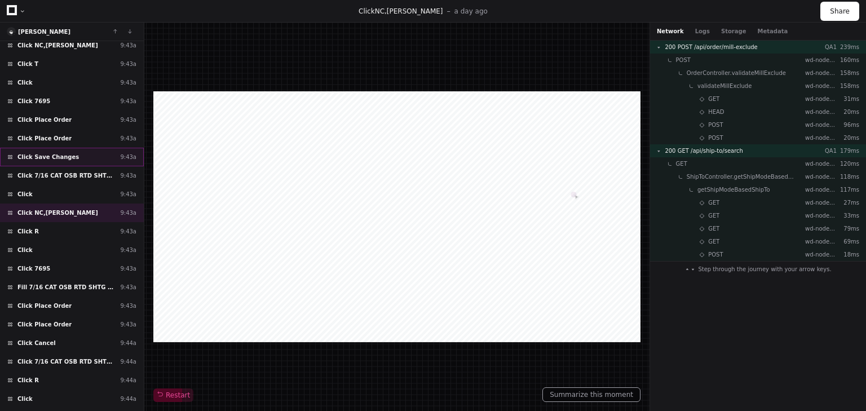
click at [45, 153] on span "Click Save Changes" at bounding box center [47, 157] width 61 height 8
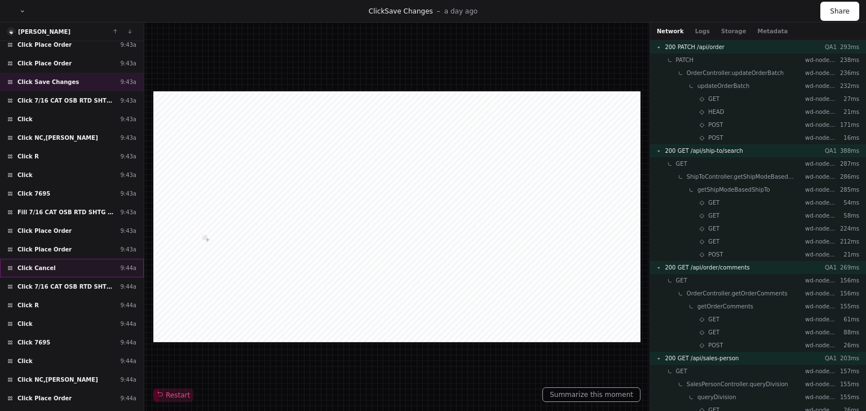
scroll to position [3126, 0]
